Goal: Task Accomplishment & Management: Manage account settings

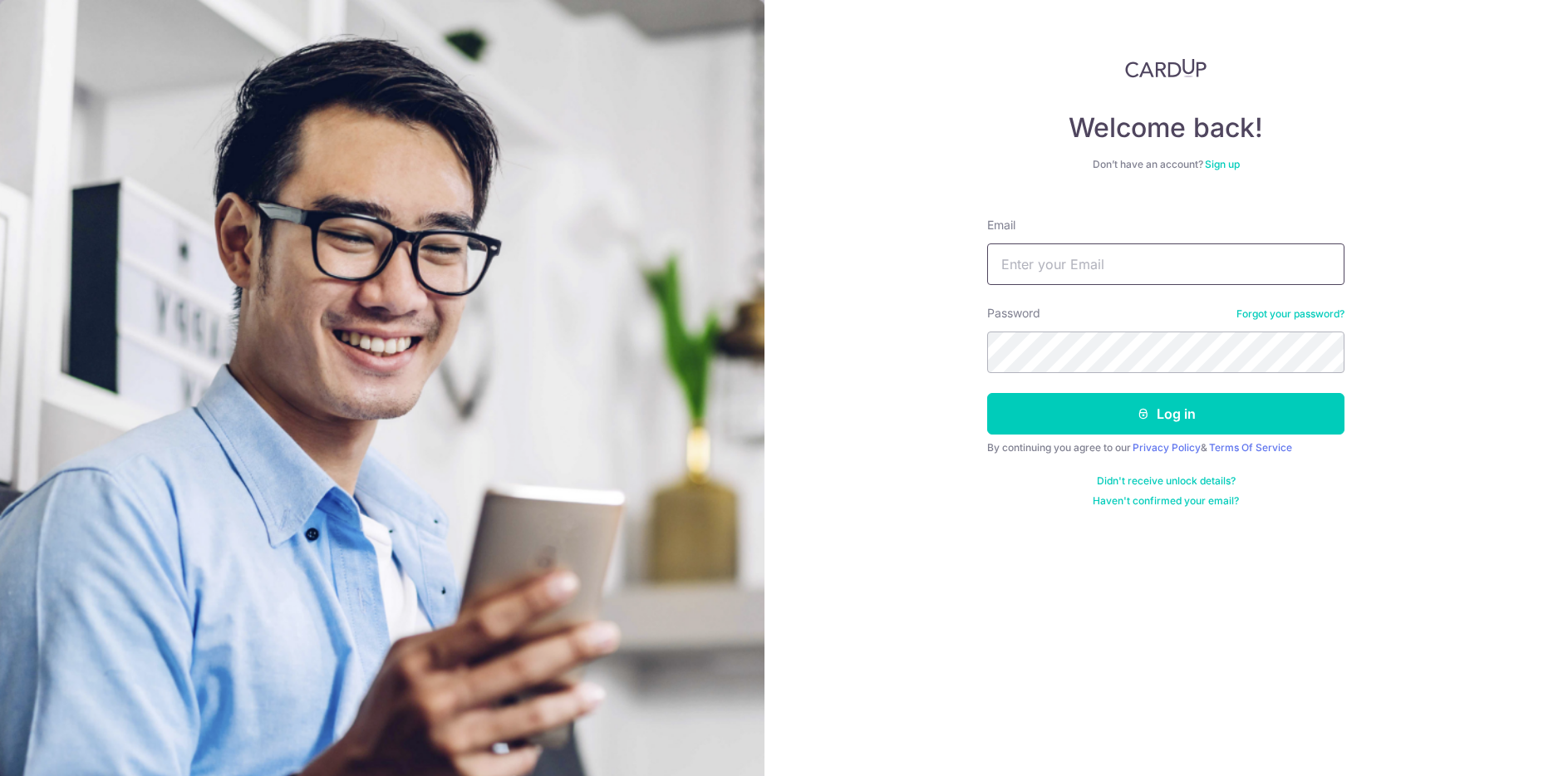
click at [993, 247] on input "Email" at bounding box center [1165, 264] width 357 height 41
type input "[EMAIL_ADDRESS][DOMAIN_NAME]"
click at [987, 393] on button "Log in" at bounding box center [1165, 414] width 357 height 41
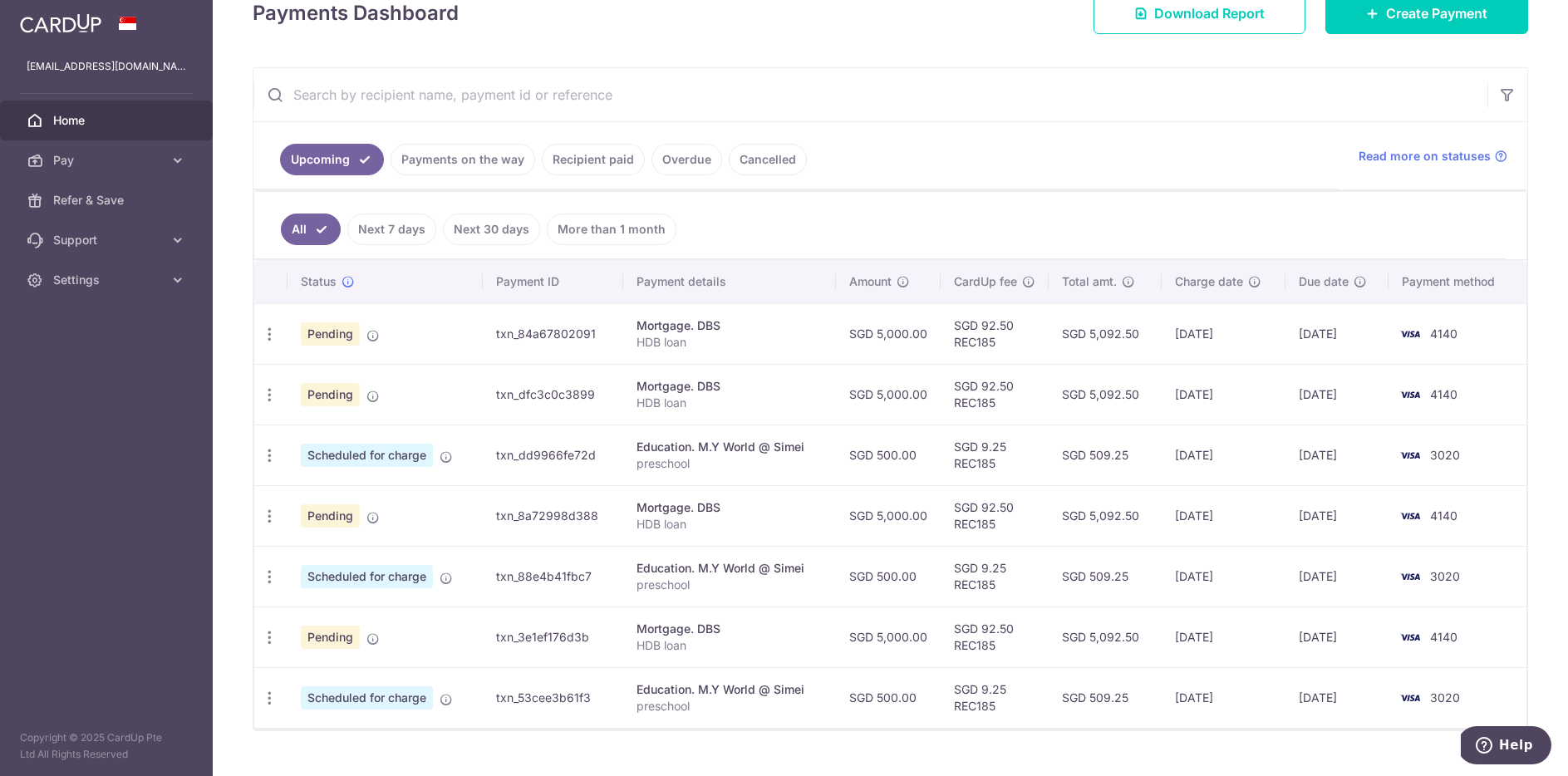
scroll to position [265, 0]
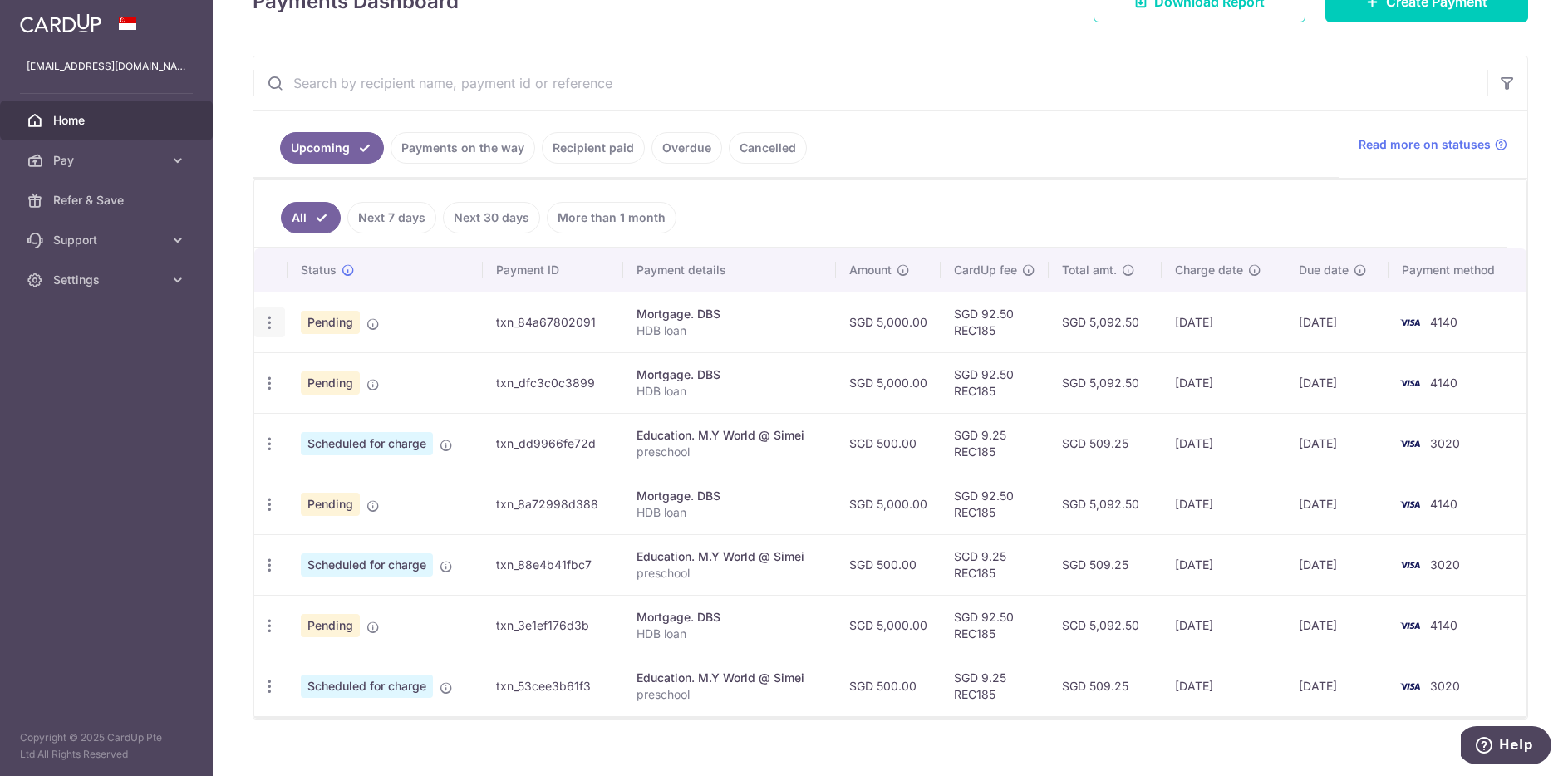
click at [265, 325] on icon "button" at bounding box center [270, 323] width 18 height 18
click at [314, 407] on span "Cancel payment" at bounding box center [358, 408] width 111 height 20
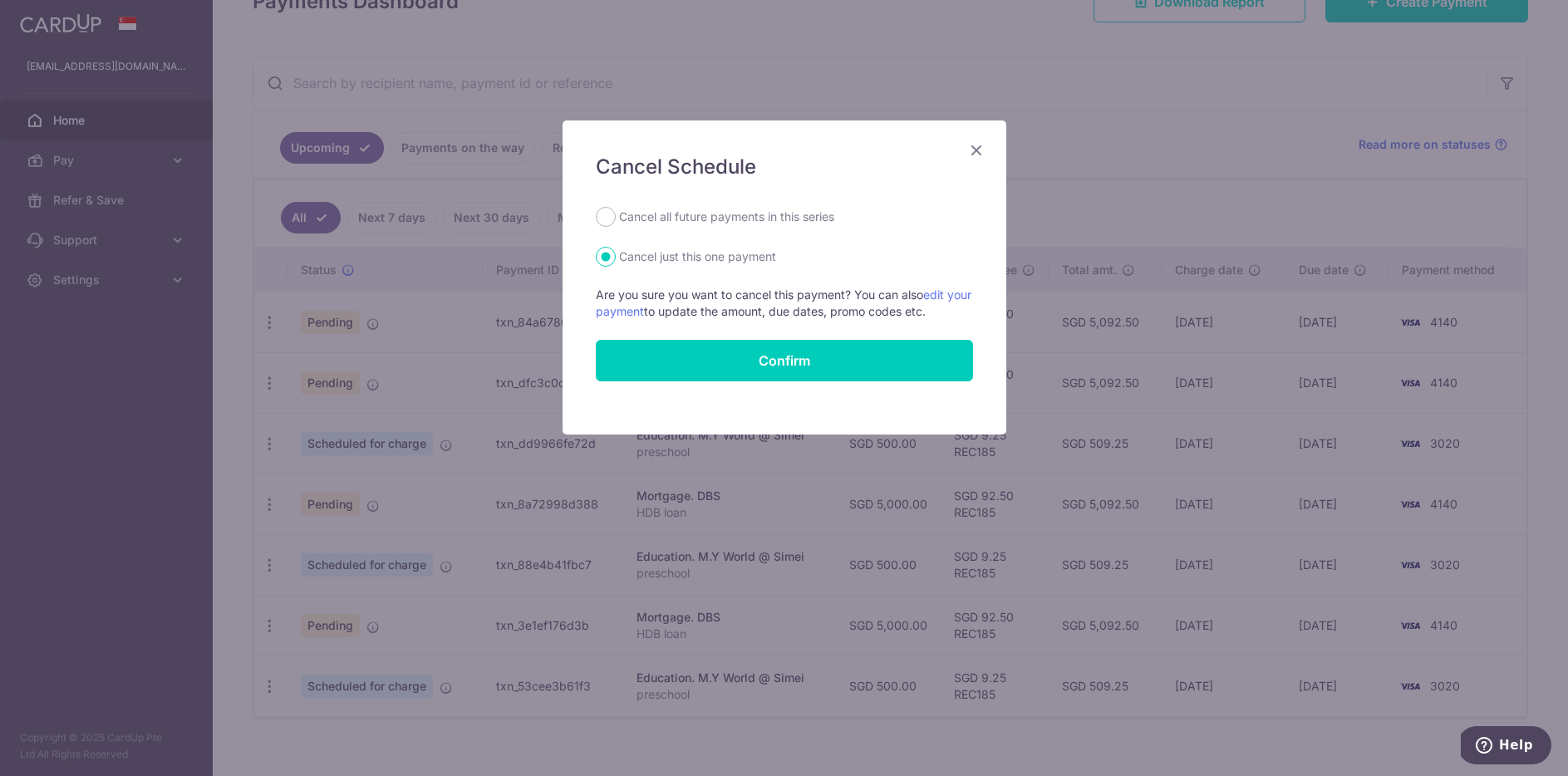
click at [653, 223] on label "Cancel all future payments in this series" at bounding box center [727, 217] width 215 height 20
click at [616, 223] on input "Cancel all future payments in this series" at bounding box center [605, 217] width 20 height 20
radio input "true"
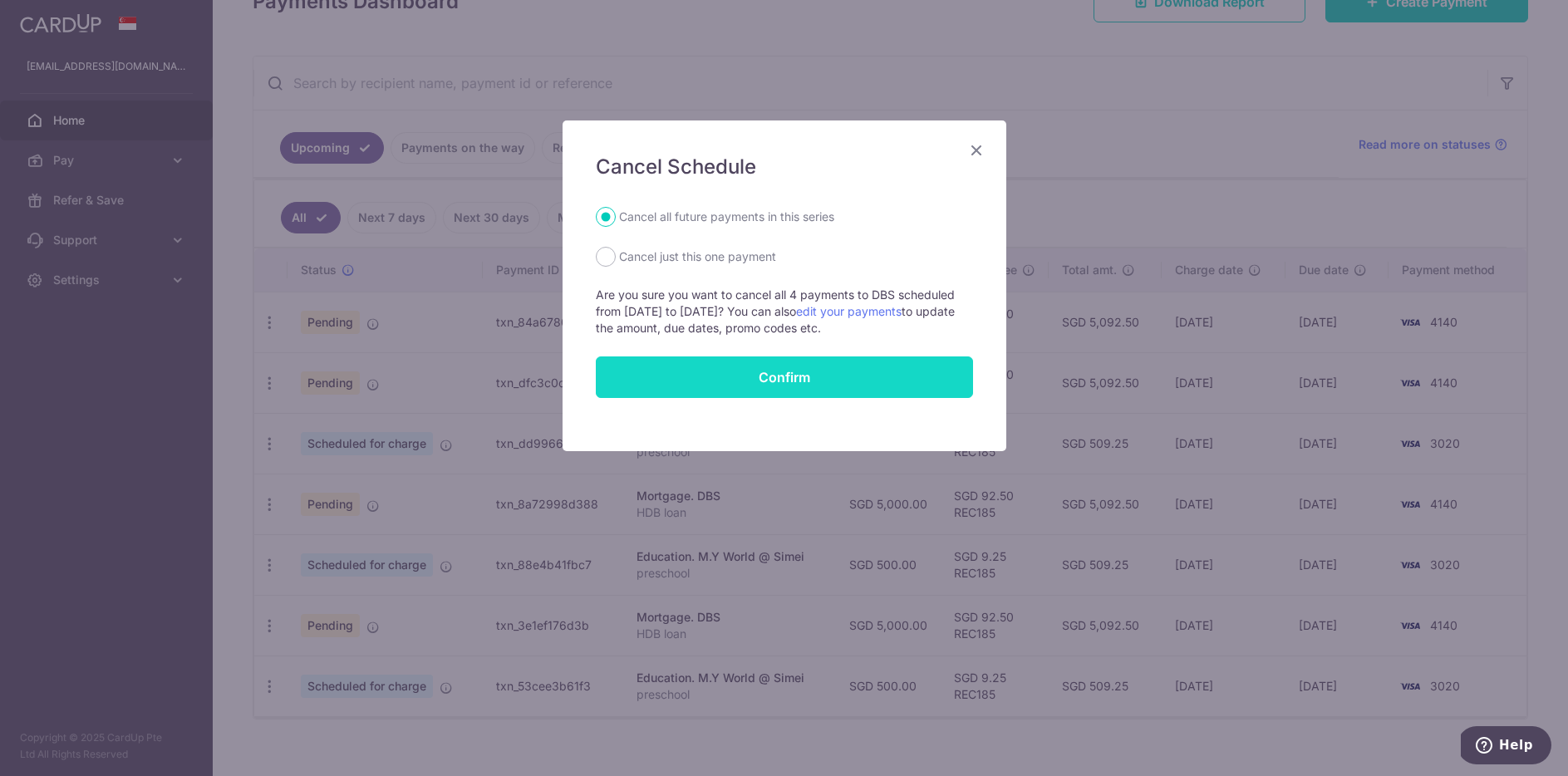
click at [645, 369] on button "Confirm" at bounding box center [784, 377] width 377 height 41
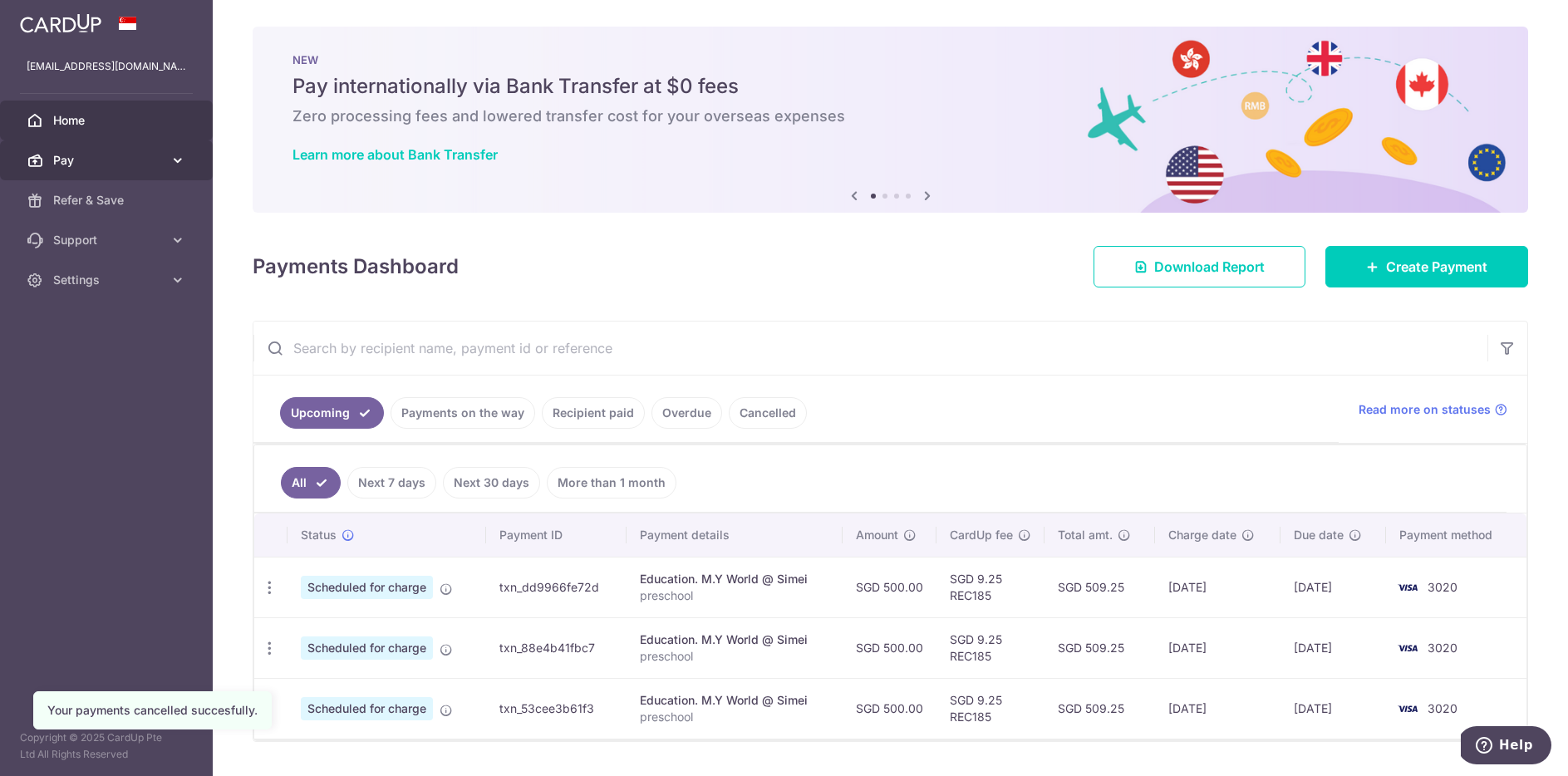
click at [175, 163] on icon at bounding box center [177, 160] width 17 height 17
